Goal: Task Accomplishment & Management: Use online tool/utility

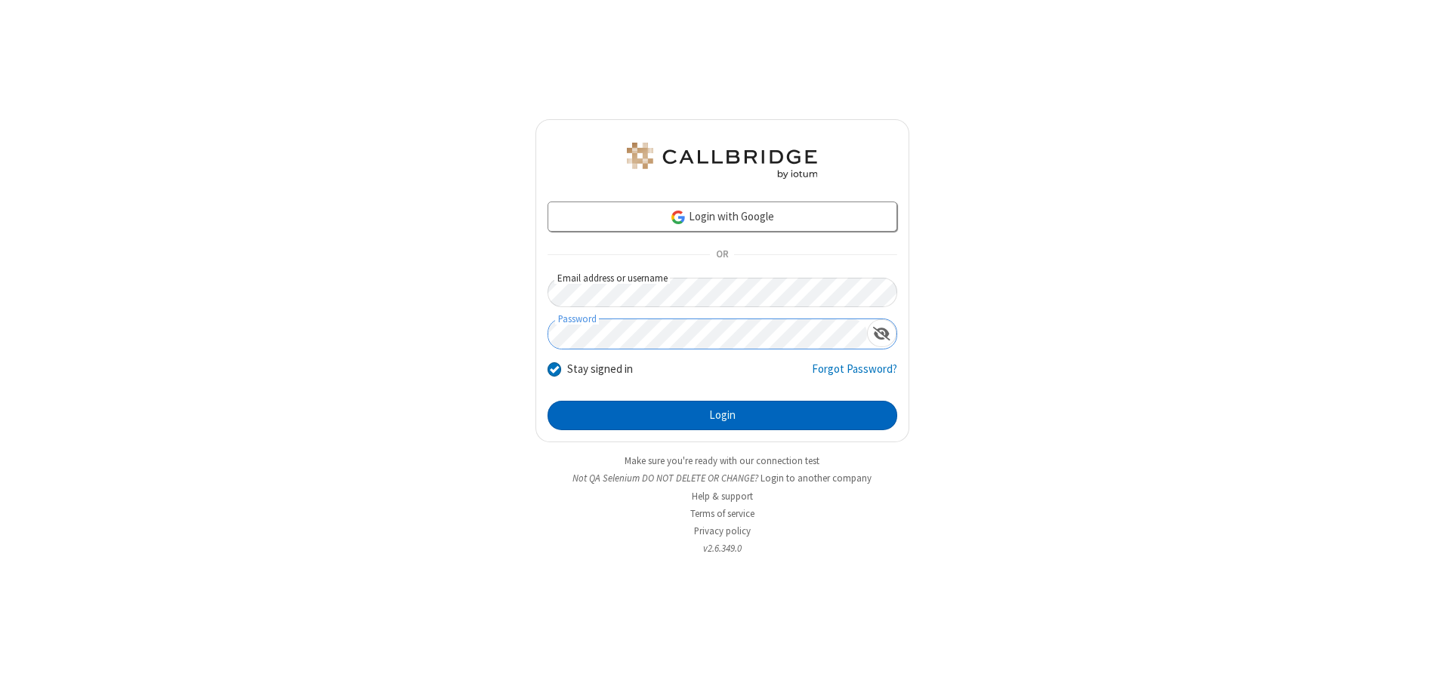
click at [722, 415] on button "Login" at bounding box center [722, 416] width 350 height 30
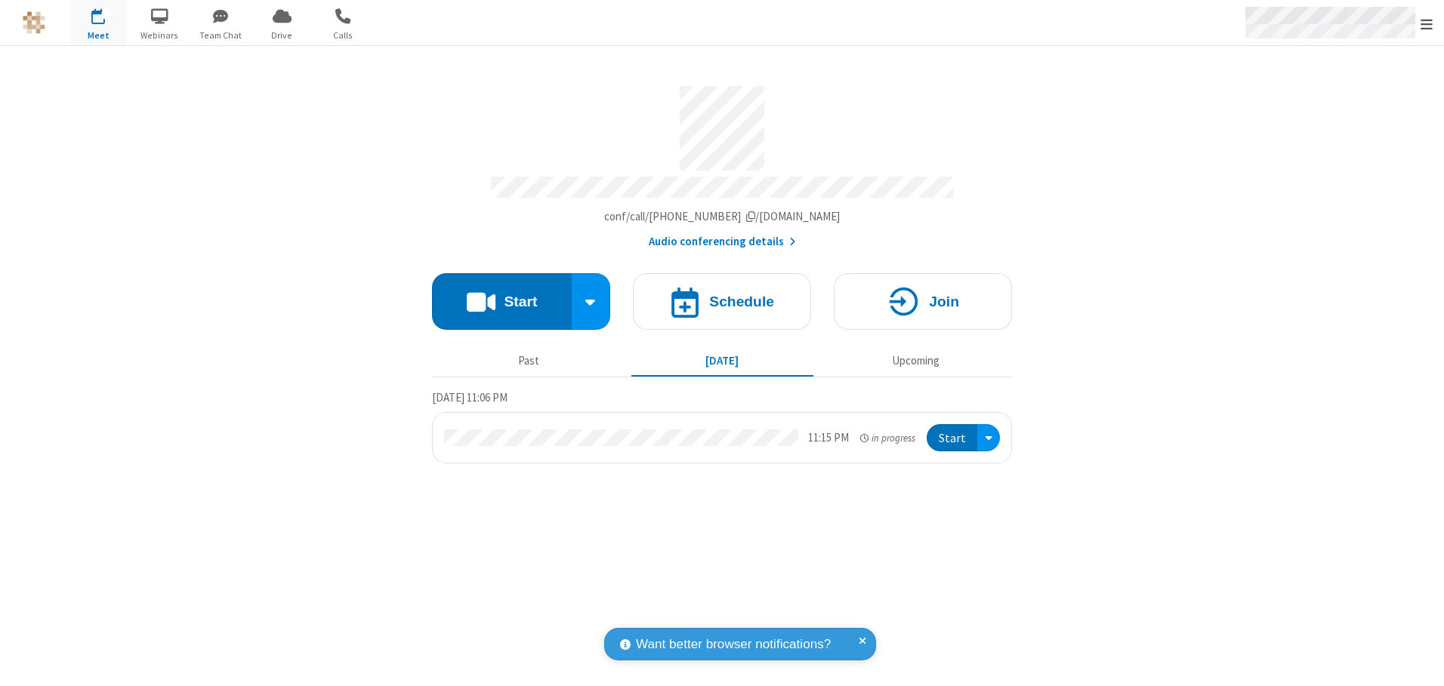
click at [1426, 23] on span "Open menu" at bounding box center [1426, 24] width 12 height 15
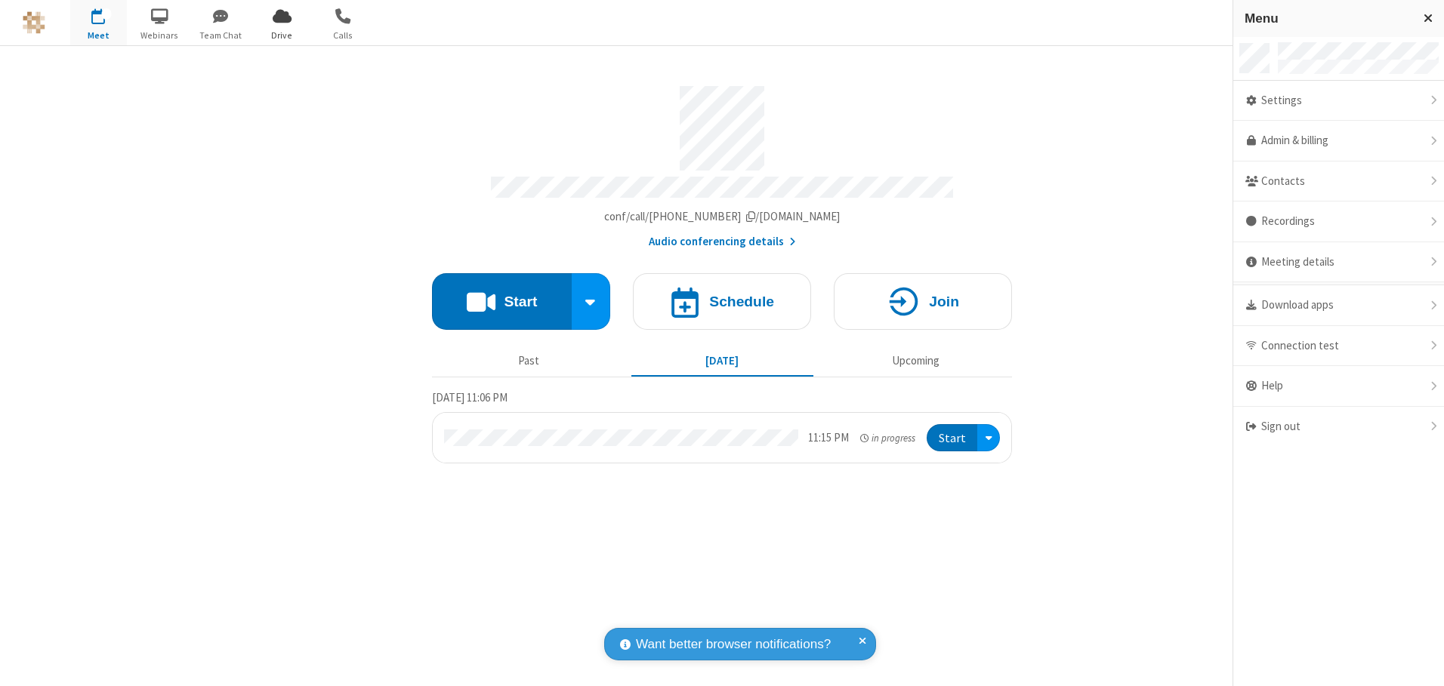
click at [282, 35] on span "Drive" at bounding box center [282, 36] width 57 height 14
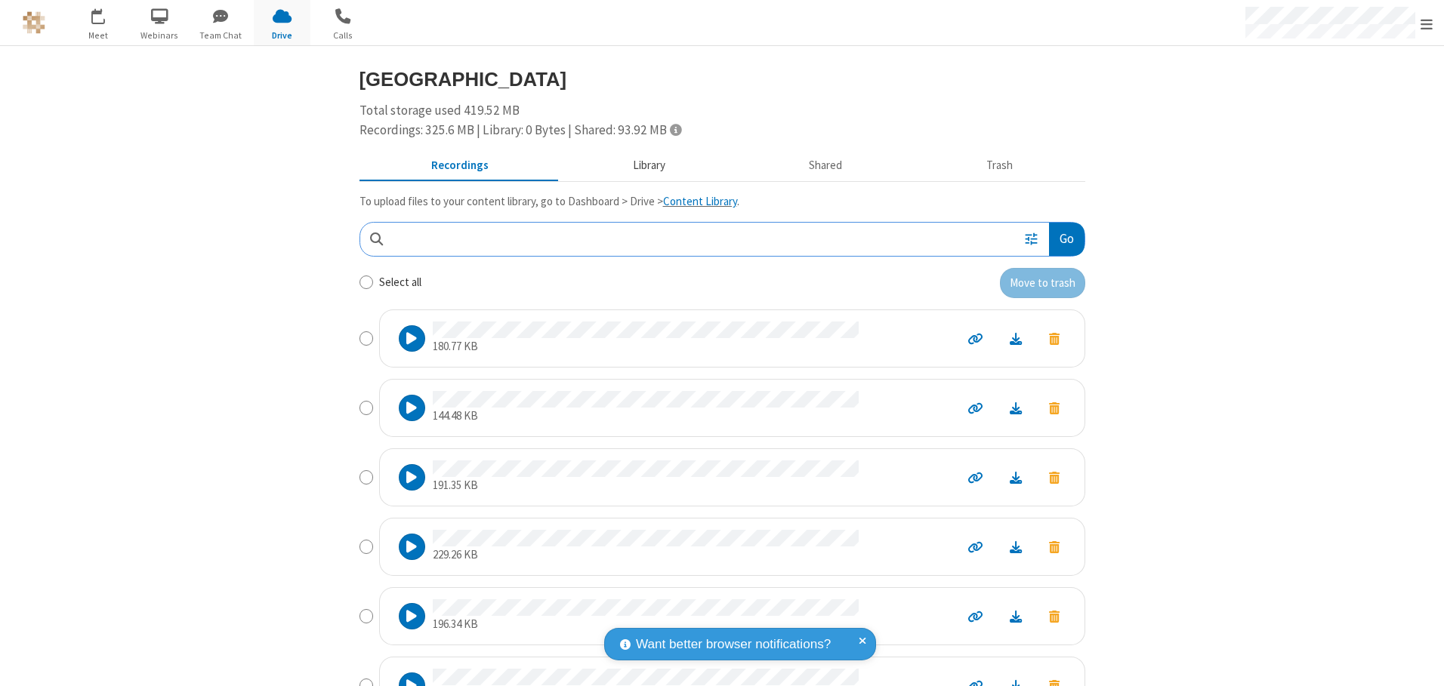
click at [641, 165] on button "Library" at bounding box center [648, 166] width 177 height 29
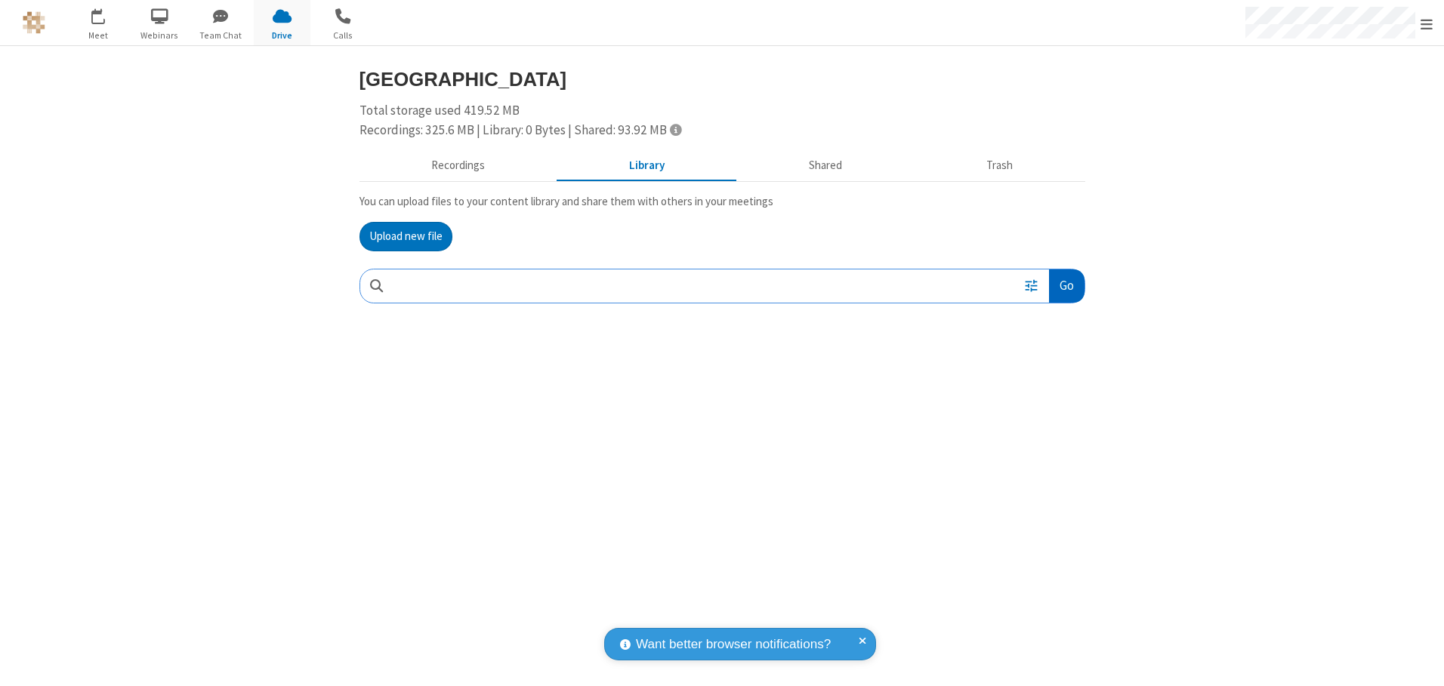
click at [1065, 285] on button "Go" at bounding box center [1066, 287] width 35 height 34
click at [405, 236] on button "Upload new file" at bounding box center [405, 237] width 93 height 30
